Goal: Contribute content: Contribute content

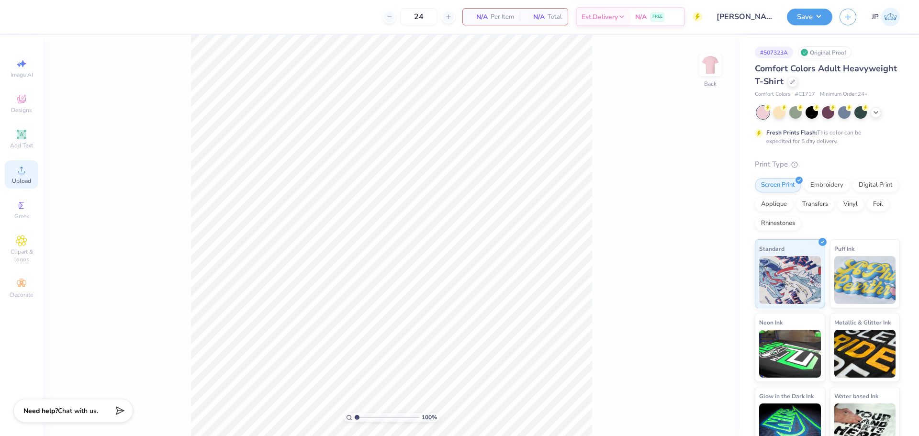
click at [27, 172] on div "Upload" at bounding box center [22, 174] width 34 height 28
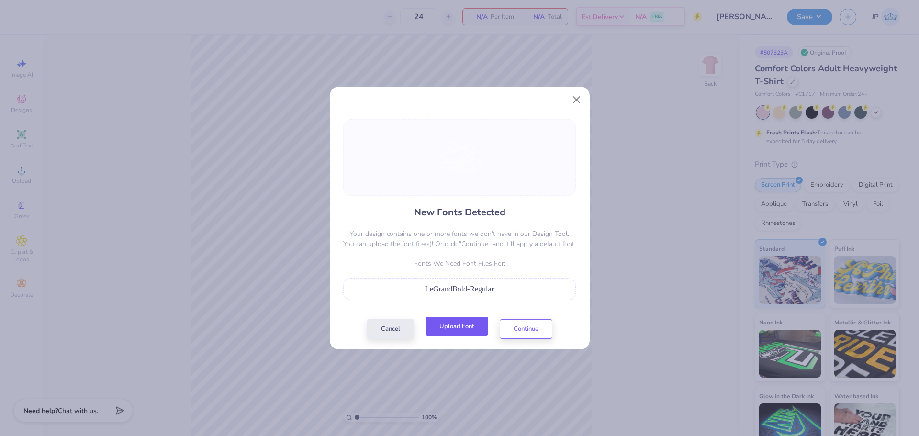
click at [461, 332] on button "Upload Font" at bounding box center [457, 327] width 63 height 20
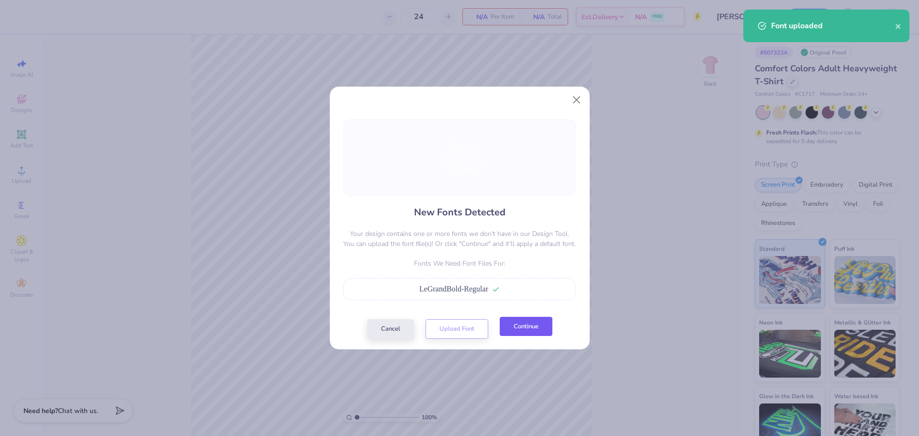
click at [546, 326] on button "Continue" at bounding box center [526, 327] width 53 height 20
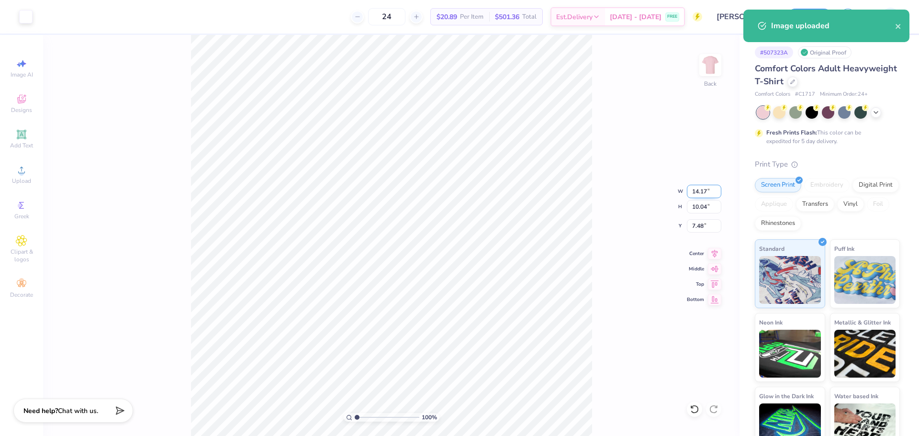
click at [703, 187] on input "14.17" at bounding box center [704, 191] width 34 height 13
drag, startPoint x: 703, startPoint y: 187, endPoint x: 709, endPoint y: 189, distance: 6.1
click at [706, 189] on input "14.17" at bounding box center [704, 191] width 34 height 13
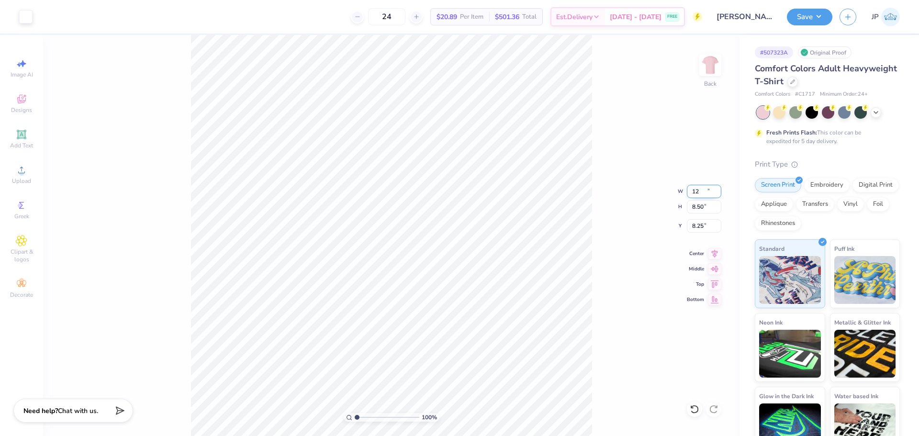
type input "12.00"
type input "8.50"
click at [694, 223] on input "8.25" at bounding box center [704, 225] width 34 height 13
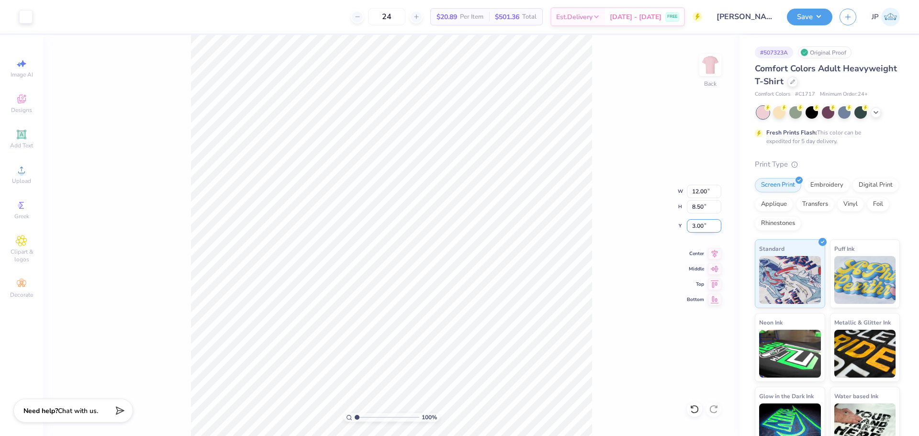
click at [695, 221] on input "3.00" at bounding box center [704, 225] width 34 height 13
type input "2.50"
click at [623, 176] on div "100 % Back W 12.00 12.00 " H 8.50 8.50 " Y 2.50 2.50 " Center Middle Top Bottom" at bounding box center [391, 235] width 697 height 401
type input "3.37"
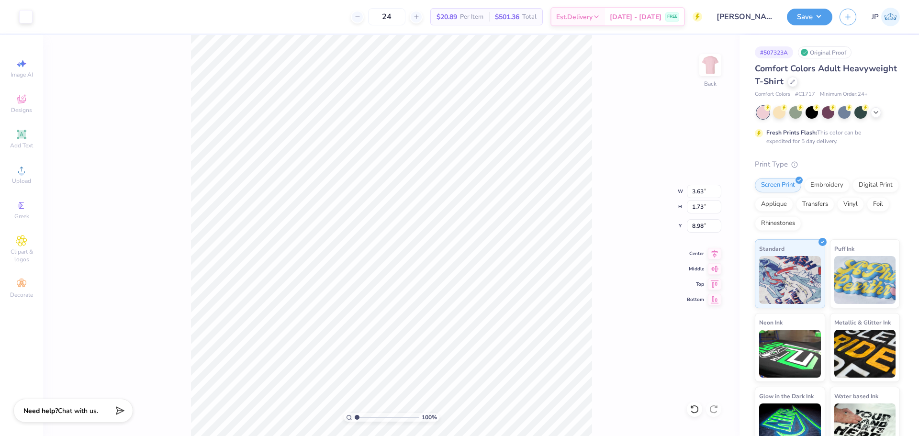
type input "1.61"
type input "9.10"
click at [364, 301] on li "Group" at bounding box center [366, 301] width 75 height 19
click at [697, 190] on input "11.54" at bounding box center [704, 191] width 34 height 13
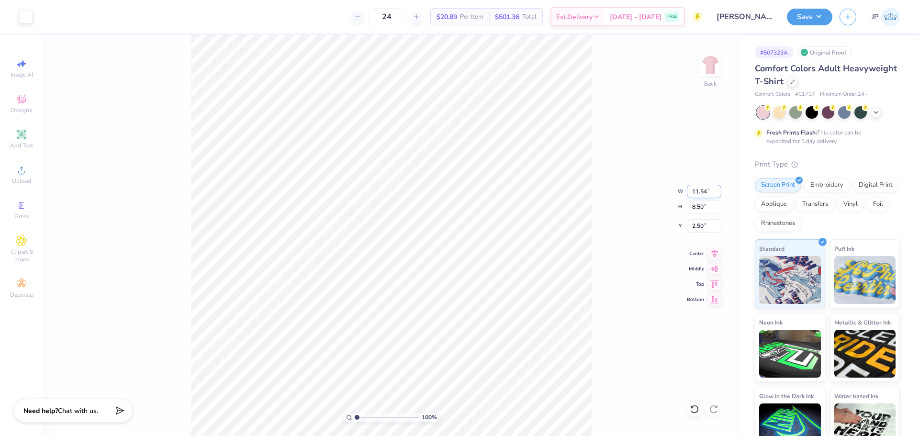
click at [697, 190] on input "11.54" at bounding box center [704, 191] width 34 height 13
type input "12.00"
type input "8.84"
type input "2.33"
click at [642, 210] on div "100 % Back W 12.00 12.00 " H 8.84 8.84 " Y 2.33 2.33 " Center Middle Top Bottom" at bounding box center [391, 235] width 697 height 401
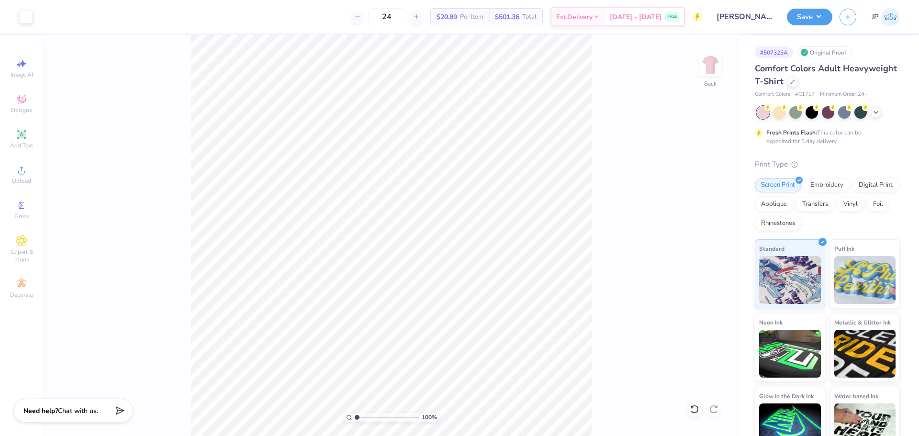
drag, startPoint x: 599, startPoint y: 148, endPoint x: 593, endPoint y: 146, distance: 5.8
click at [595, 147] on div "100 % Back" at bounding box center [391, 235] width 697 height 401
click at [25, 17] on div at bounding box center [25, 15] width 13 height 13
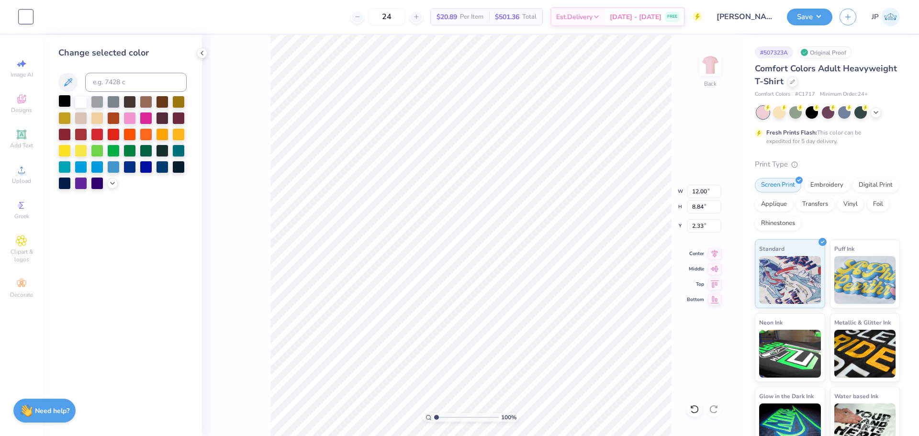
click at [64, 101] on div at bounding box center [64, 101] width 12 height 12
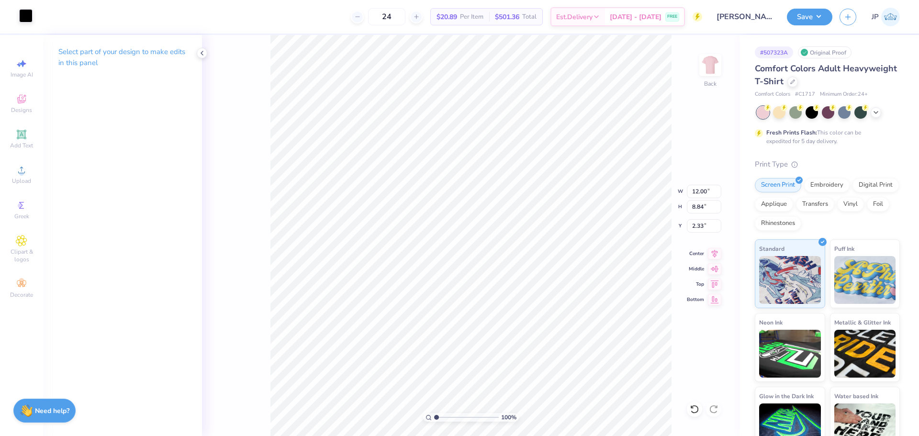
click at [26, 17] on div at bounding box center [25, 15] width 13 height 13
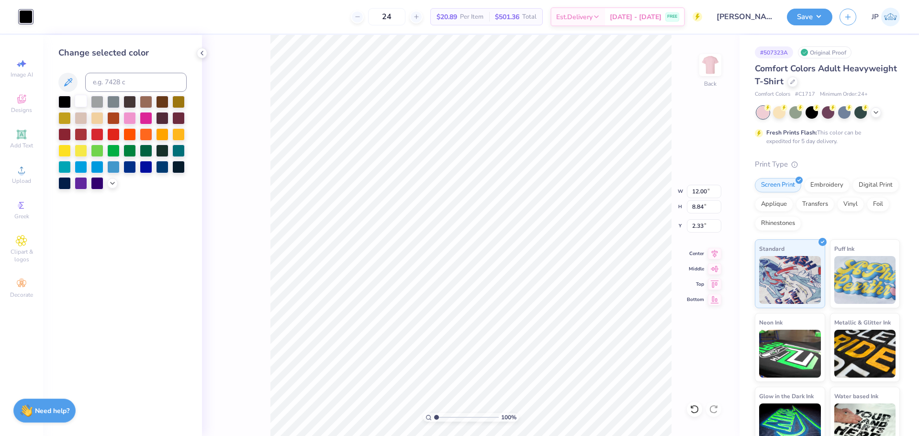
click at [80, 99] on div at bounding box center [81, 101] width 12 height 12
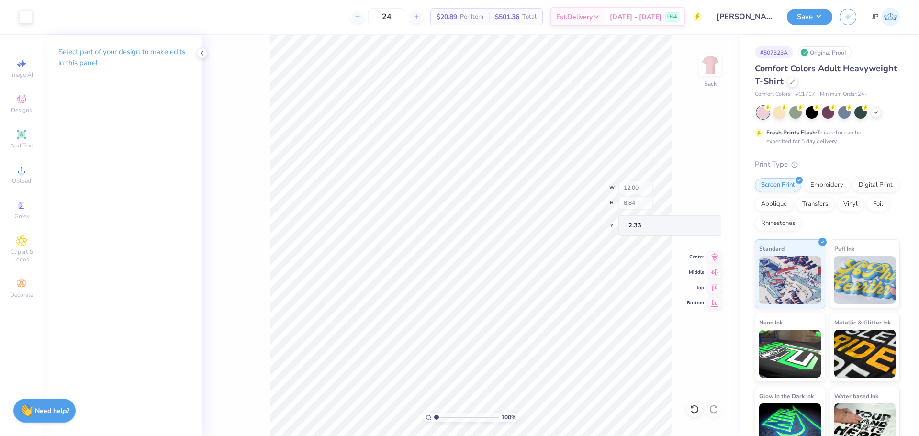
click at [681, 343] on div "100 % Back W 12.00 H 8.84 Y 2.33 Center Middle Top Bottom" at bounding box center [471, 235] width 538 height 401
click at [699, 226] on input "2.33" at bounding box center [704, 225] width 34 height 13
type input "2.00"
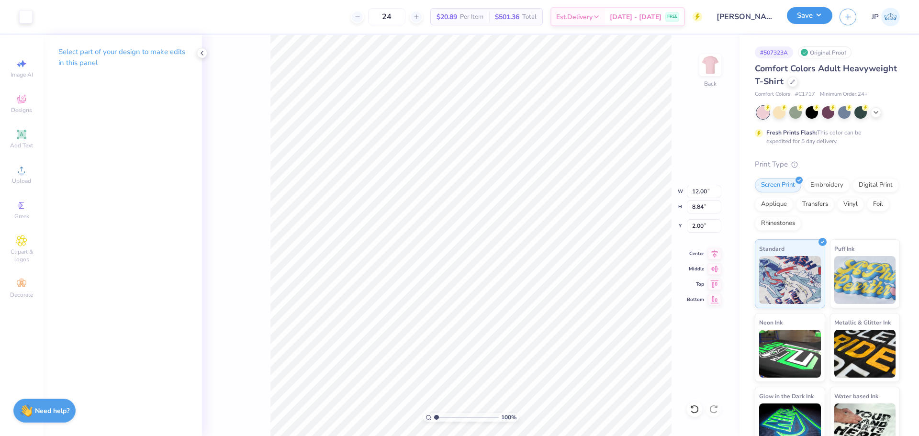
click at [815, 19] on button "Save" at bounding box center [809, 15] width 45 height 17
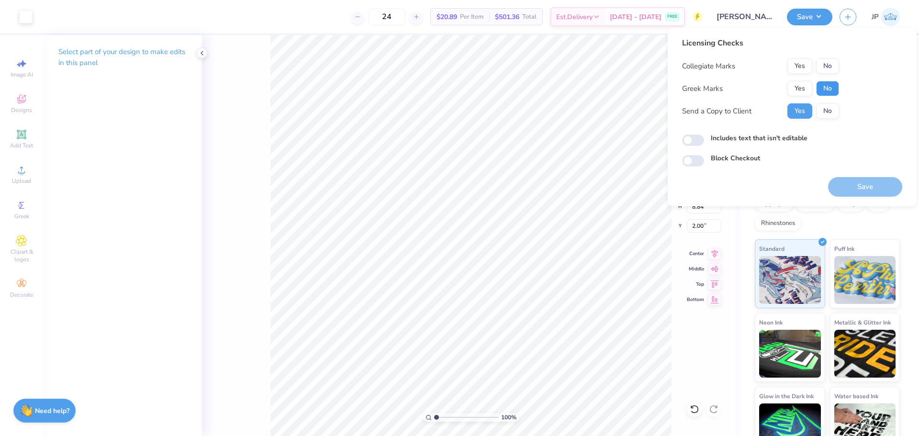
click at [819, 86] on button "No" at bounding box center [827, 88] width 23 height 15
click at [827, 63] on button "No" at bounding box center [827, 65] width 23 height 15
click at [878, 181] on button "Save" at bounding box center [865, 187] width 74 height 20
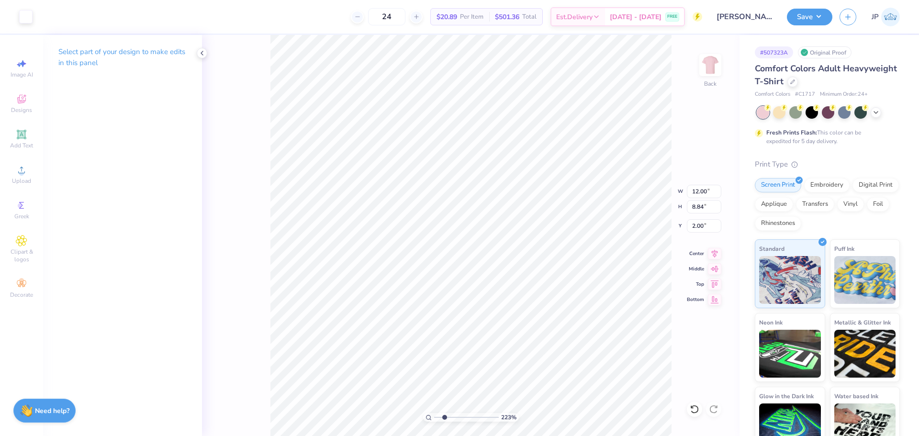
drag, startPoint x: 436, startPoint y: 415, endPoint x: 443, endPoint y: 417, distance: 7.9
type input "2.08"
click at [443, 417] on input "range" at bounding box center [466, 417] width 65 height 9
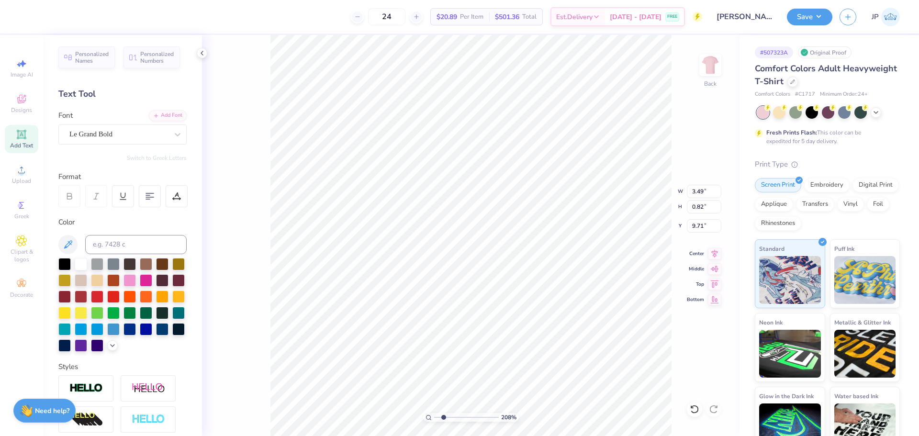
scroll to position [8, 2]
type textarea "girls cotillion"
click at [819, 16] on button "Save" at bounding box center [809, 15] width 45 height 17
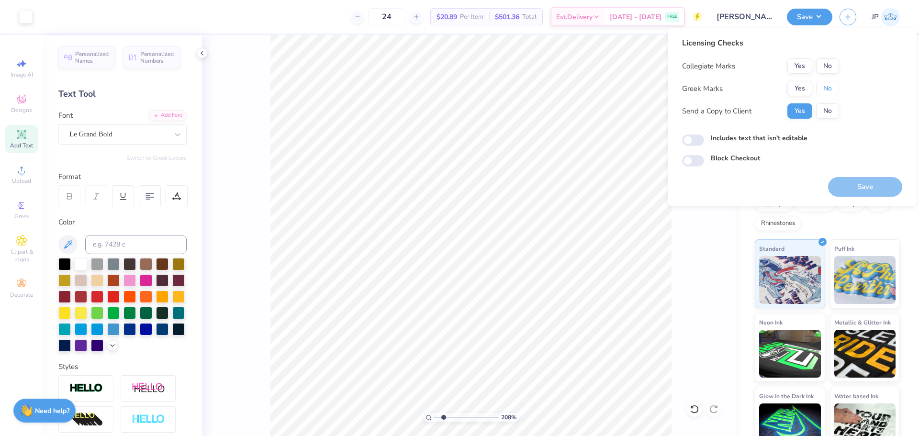
drag, startPoint x: 819, startPoint y: 87, endPoint x: 818, endPoint y: 79, distance: 8.3
click at [818, 86] on button "No" at bounding box center [827, 88] width 23 height 15
click at [821, 61] on button "No" at bounding box center [827, 65] width 23 height 15
click at [865, 188] on button "Save" at bounding box center [865, 187] width 74 height 20
